Goal: Obtain resource: Download file/media

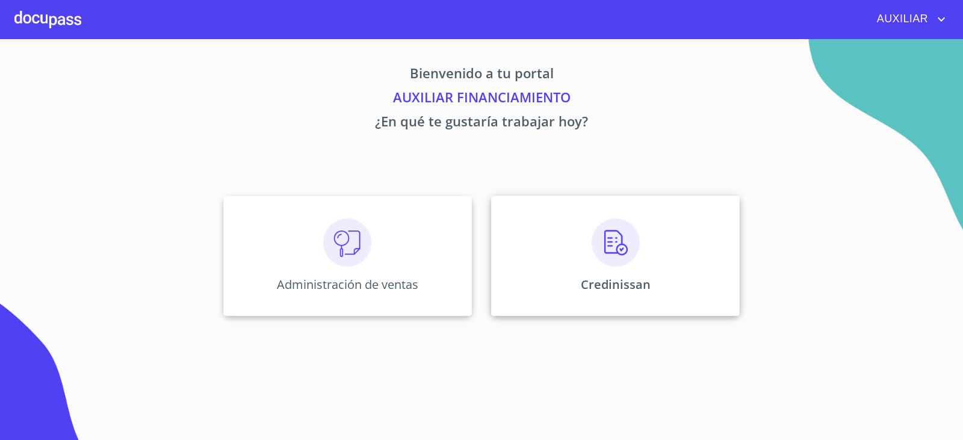
click at [609, 225] on img at bounding box center [615, 242] width 48 height 48
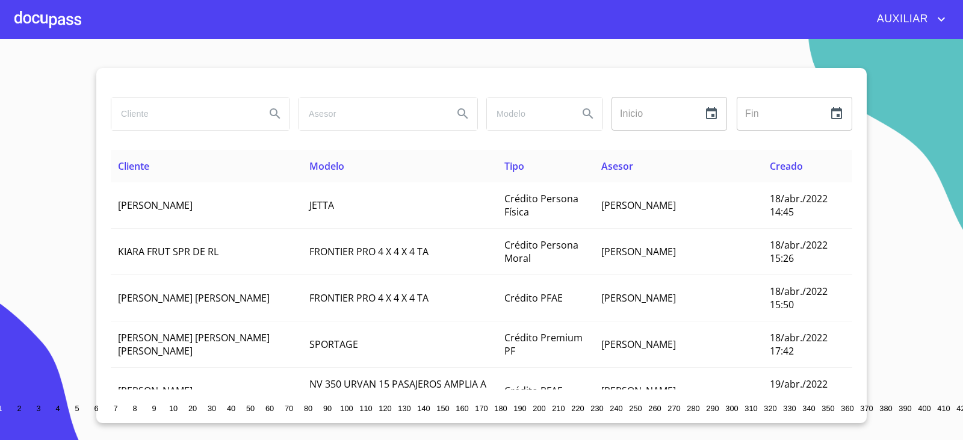
click at [227, 116] on input "search" at bounding box center [183, 113] width 144 height 32
type input "[PERSON_NAME] [PERSON_NAME]"
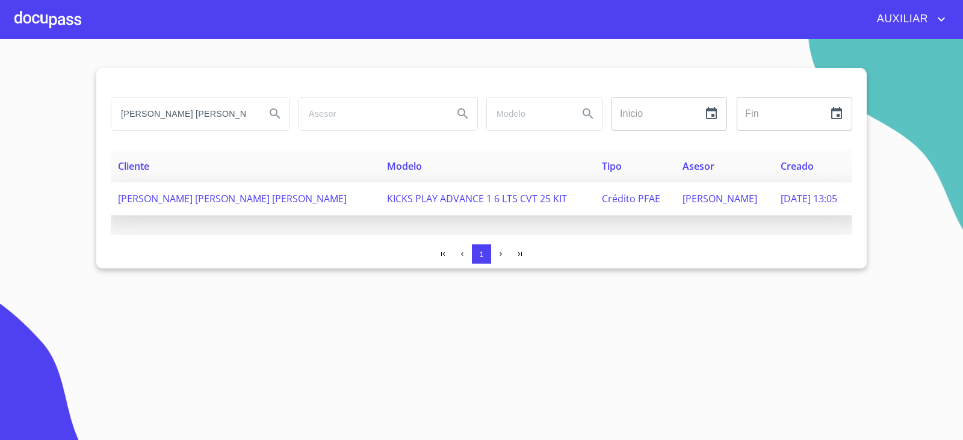
click at [293, 190] on td "[PERSON_NAME] [PERSON_NAME] [PERSON_NAME]" at bounding box center [245, 198] width 269 height 33
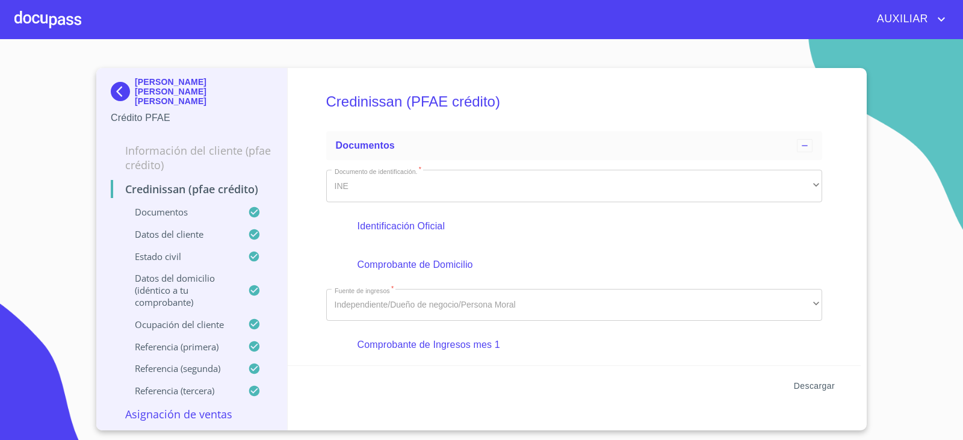
click at [821, 389] on span "Descargar" at bounding box center [813, 385] width 41 height 15
